Goal: Task Accomplishment & Management: Use online tool/utility

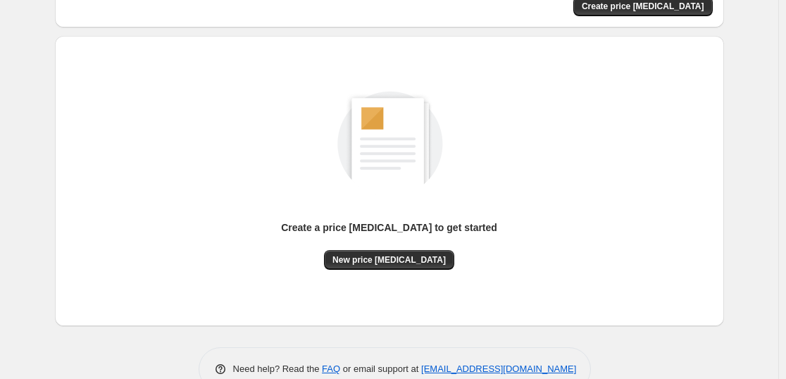
scroll to position [149, 0]
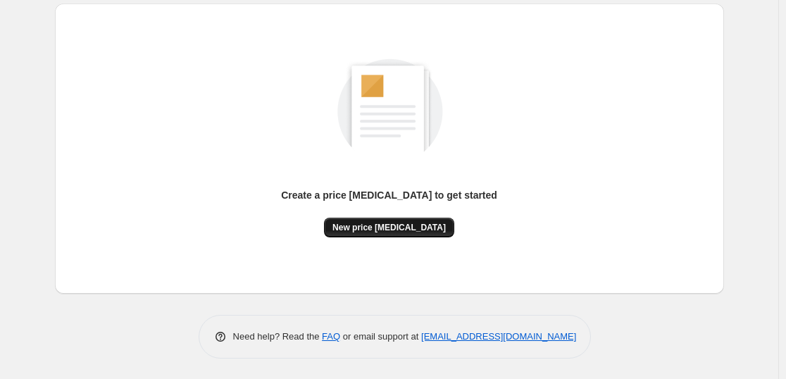
click at [417, 232] on span "New price [MEDICAL_DATA]" at bounding box center [389, 227] width 113 height 11
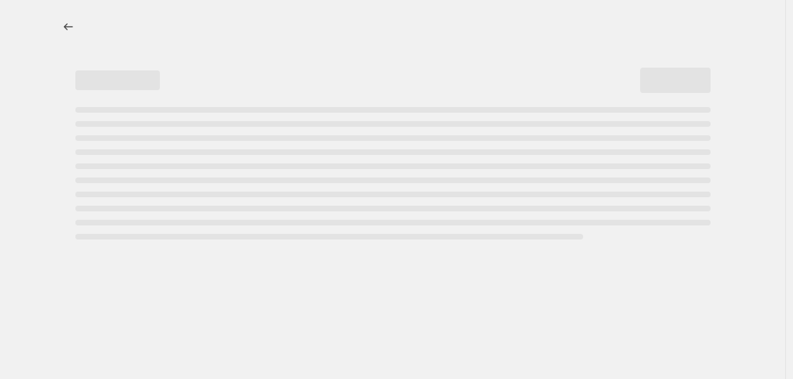
select select "percentage"
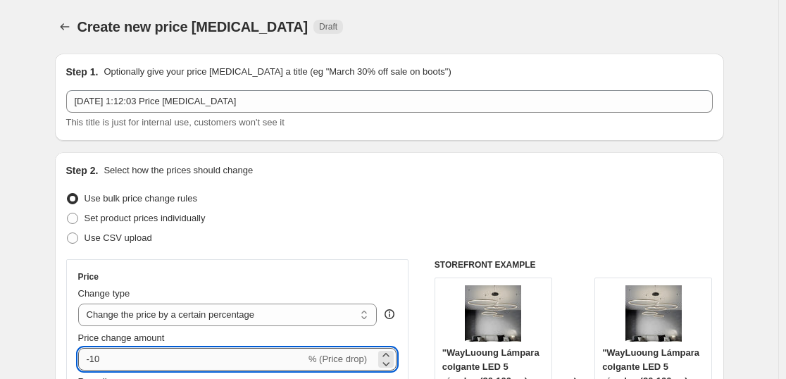
click at [174, 351] on input "-10" at bounding box center [192, 359] width 228 height 23
type input "-1"
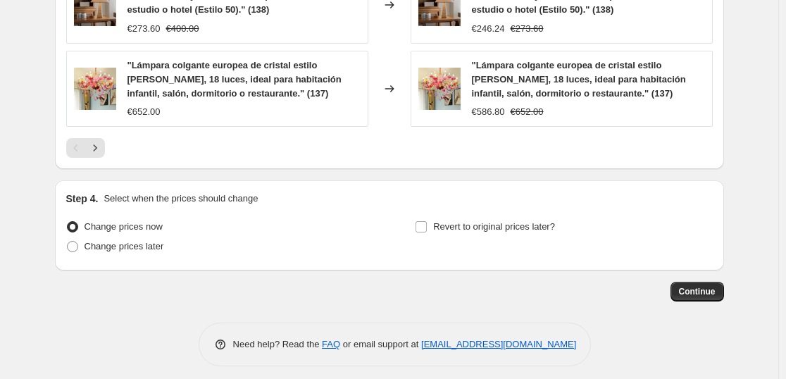
scroll to position [1112, 0]
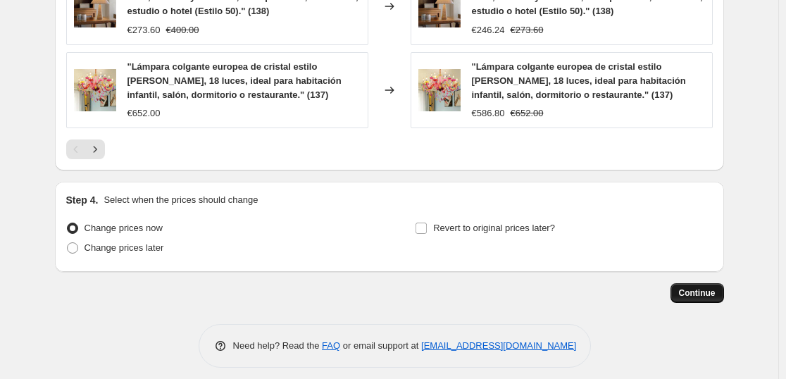
type input "-35"
click at [700, 283] on button "Continue" at bounding box center [698, 293] width 54 height 20
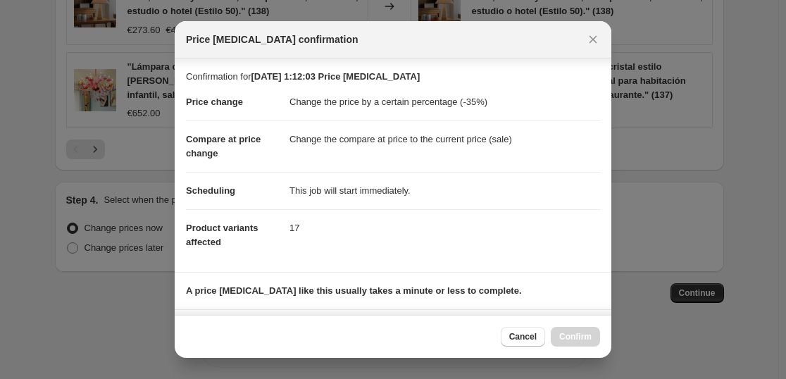
scroll to position [214, 0]
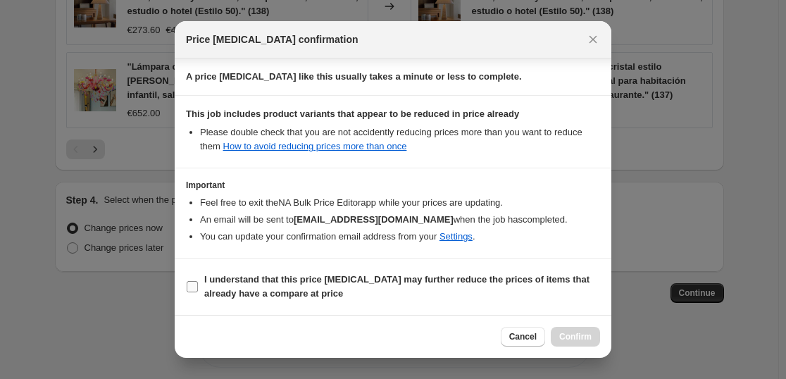
click at [254, 276] on b "I understand that this price [MEDICAL_DATA] may further reduce the prices of it…" at bounding box center [396, 286] width 385 height 25
click at [198, 281] on input "I understand that this price [MEDICAL_DATA] may further reduce the prices of it…" at bounding box center [192, 286] width 11 height 11
checkbox input "true"
click at [586, 332] on span "Confirm" at bounding box center [575, 336] width 32 height 11
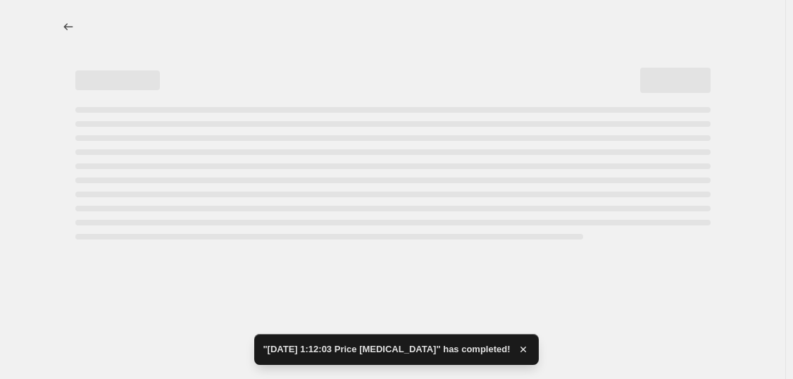
select select "percentage"
